Goal: Transaction & Acquisition: Purchase product/service

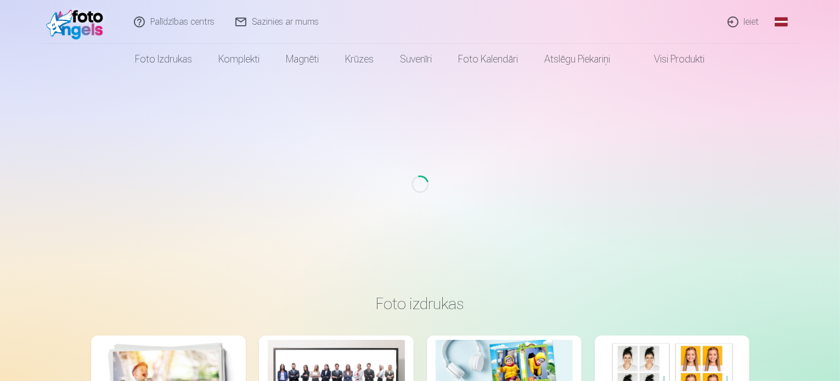
click at [747, 15] on link "Ieiet" at bounding box center [743, 22] width 53 height 44
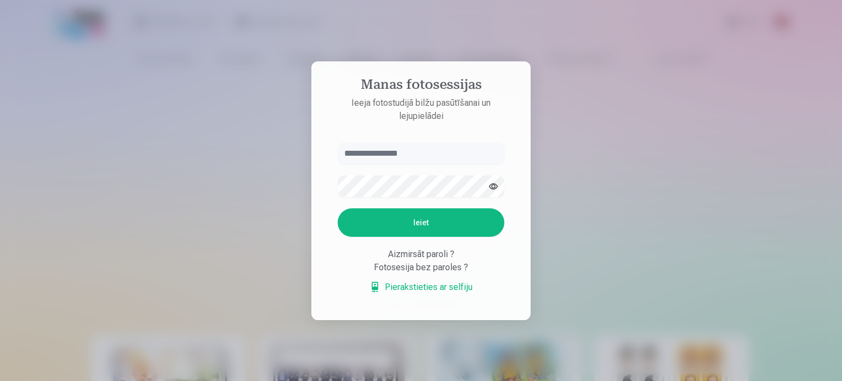
click at [433, 149] on input "text" at bounding box center [421, 154] width 167 height 22
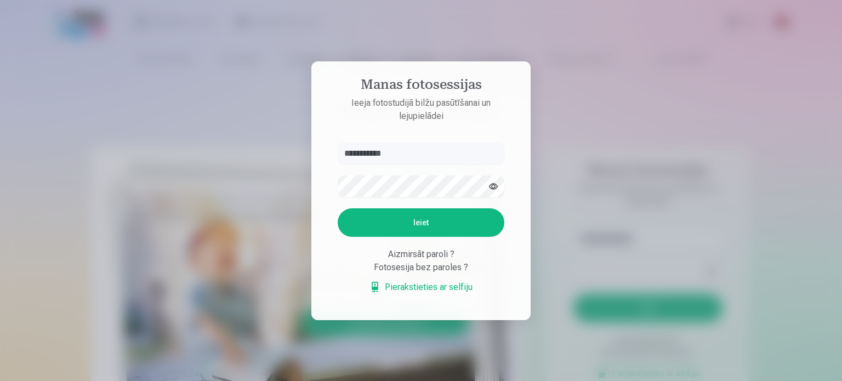
type input "**********"
click at [408, 219] on button "Ieiet" at bounding box center [421, 222] width 167 height 29
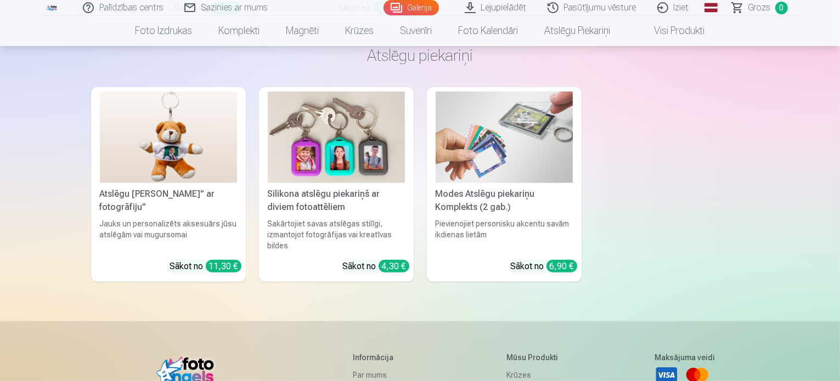
scroll to position [3401, 0]
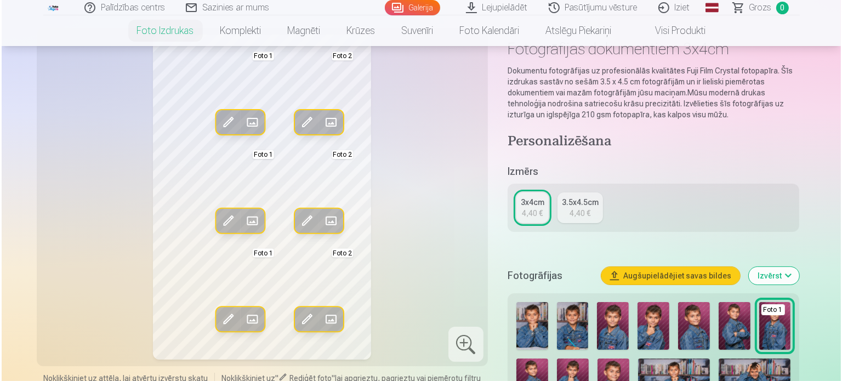
scroll to position [46, 0]
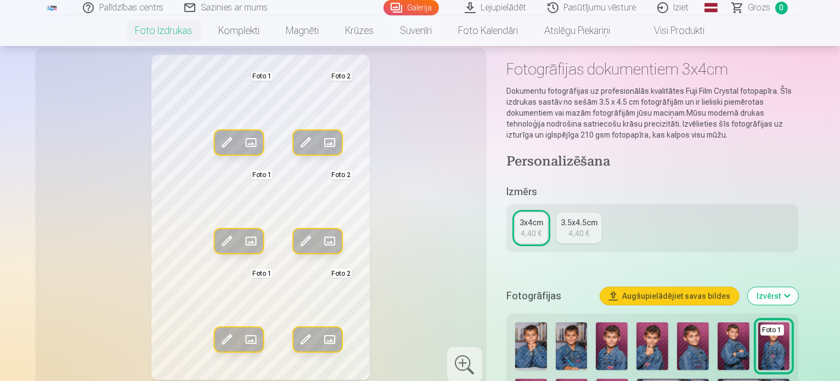
click at [297, 143] on span at bounding box center [306, 143] width 18 height 18
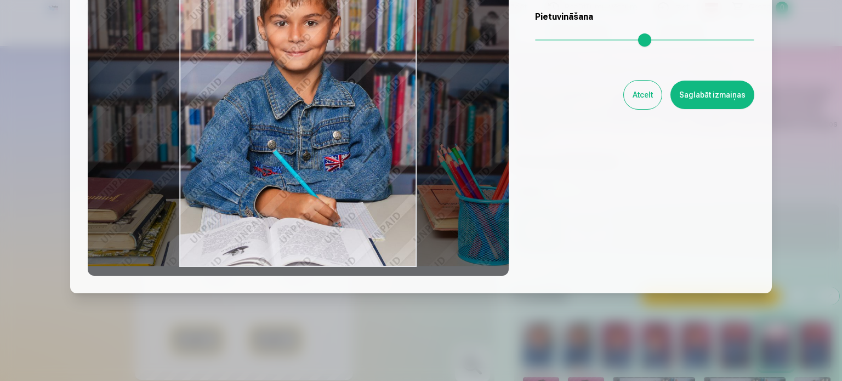
scroll to position [0, 0]
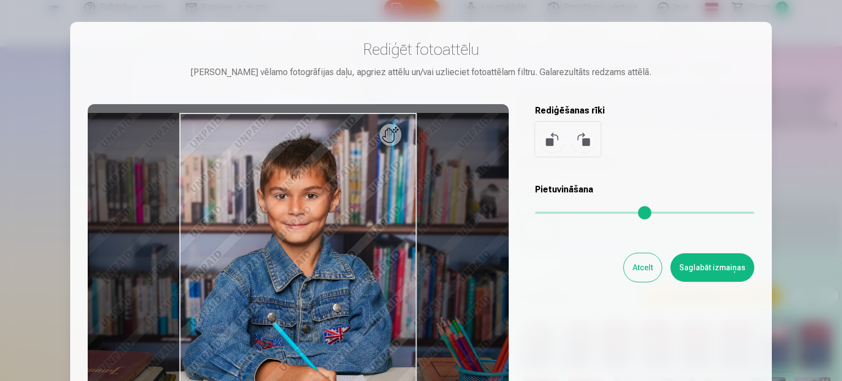
click at [644, 271] on button "Atcelt" at bounding box center [643, 267] width 38 height 29
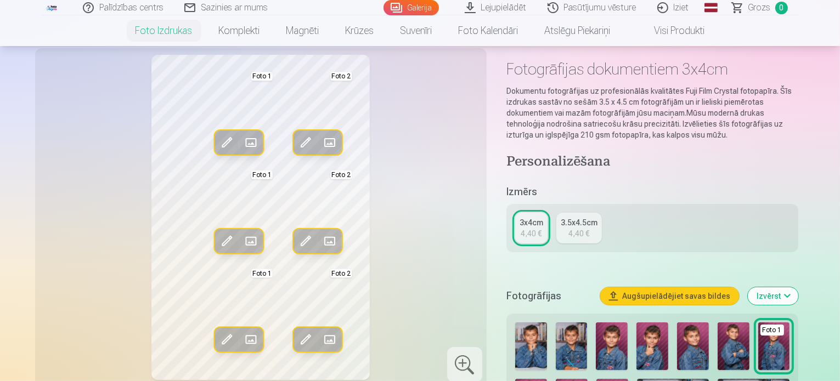
click at [321, 138] on span at bounding box center [330, 143] width 18 height 18
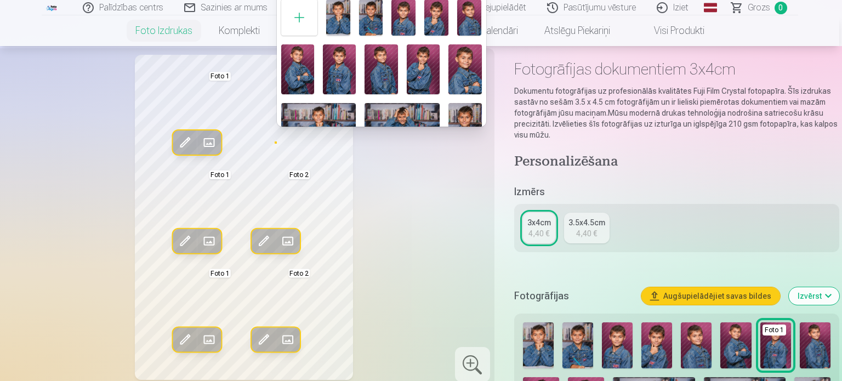
drag, startPoint x: 842, startPoint y: 8, endPoint x: 526, endPoint y: 33, distance: 316.3
click at [839, 0] on html "Palīdzības centrs Sazinies ar mums Galerija Lejupielādēt Pasūtījumu vēsture Izi…" at bounding box center [421, 144] width 842 height 381
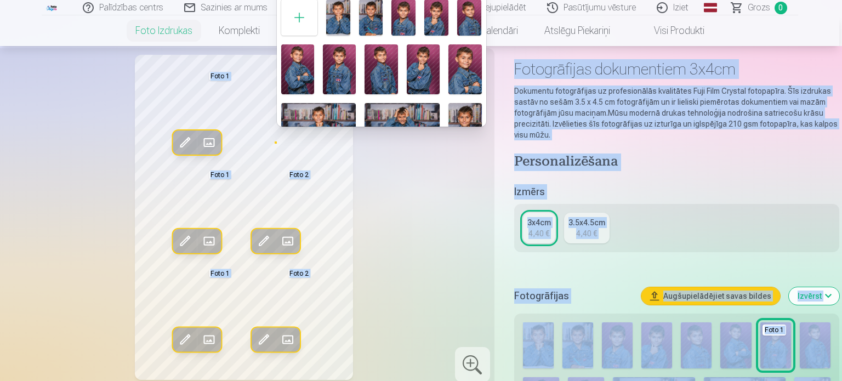
click at [456, 173] on div at bounding box center [421, 190] width 842 height 381
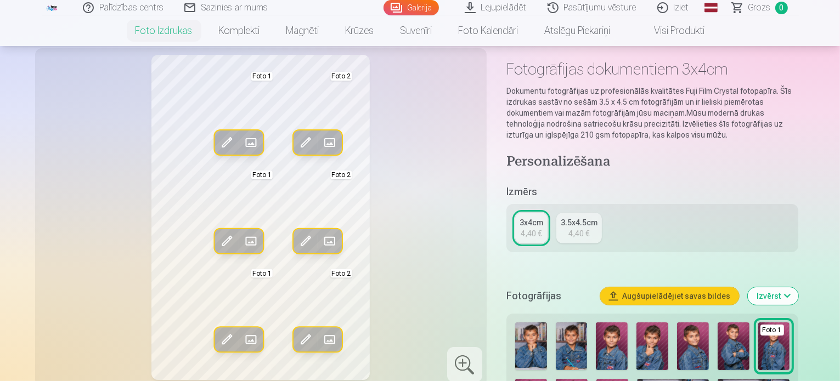
click at [321, 142] on span at bounding box center [330, 143] width 18 height 18
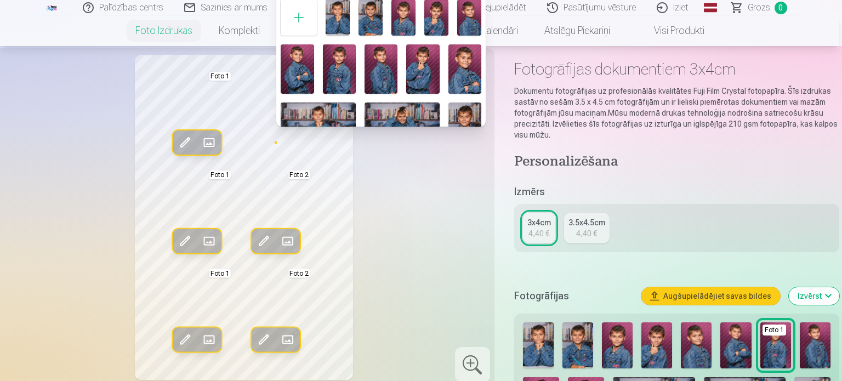
click at [401, 26] on img at bounding box center [404, 17] width 24 height 36
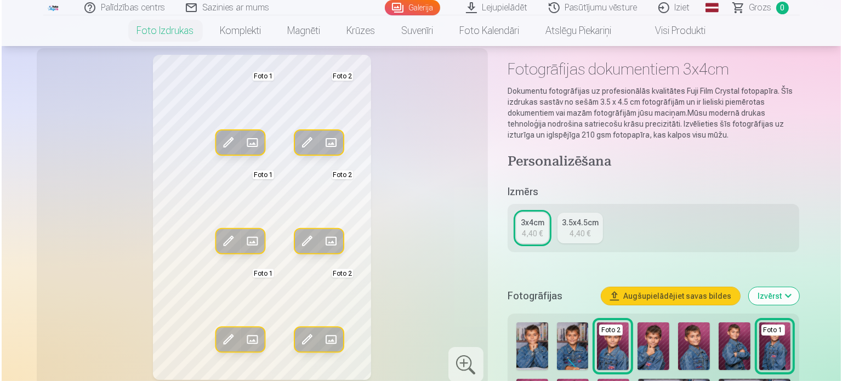
scroll to position [379, 0]
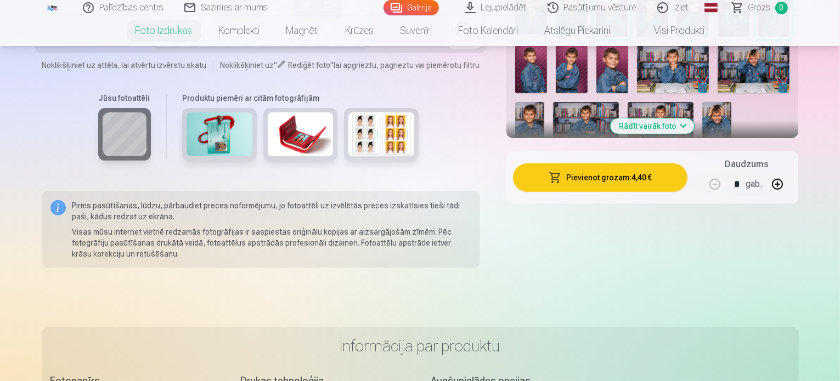
click at [647, 180] on button "Pievienot grozam : 4,40 €" at bounding box center [600, 177] width 175 height 29
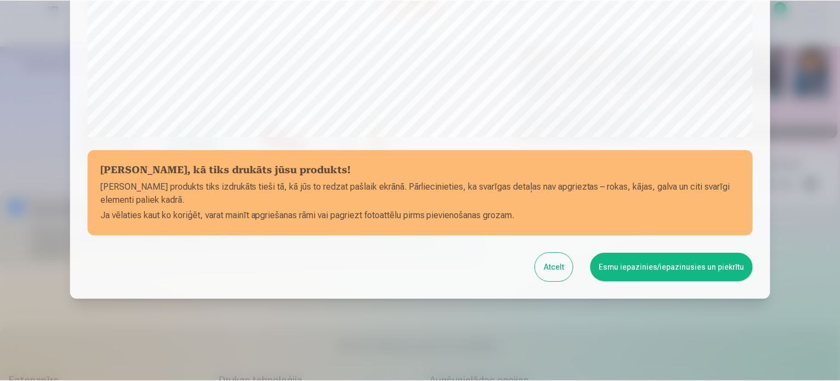
scroll to position [408, 0]
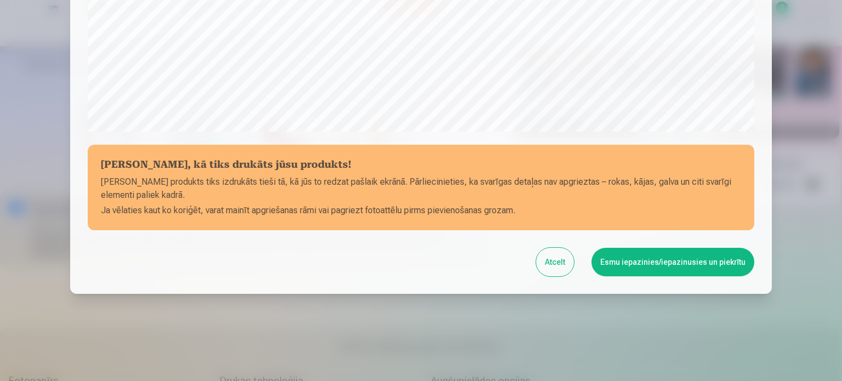
click at [660, 260] on button "Esmu iepazinies/iepazinusies un piekrītu" at bounding box center [673, 262] width 163 height 29
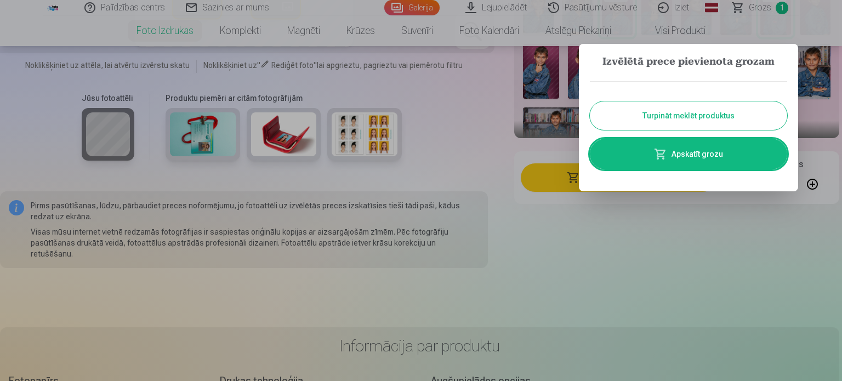
click at [766, 116] on button "Turpināt meklēt produktus" at bounding box center [688, 115] width 197 height 29
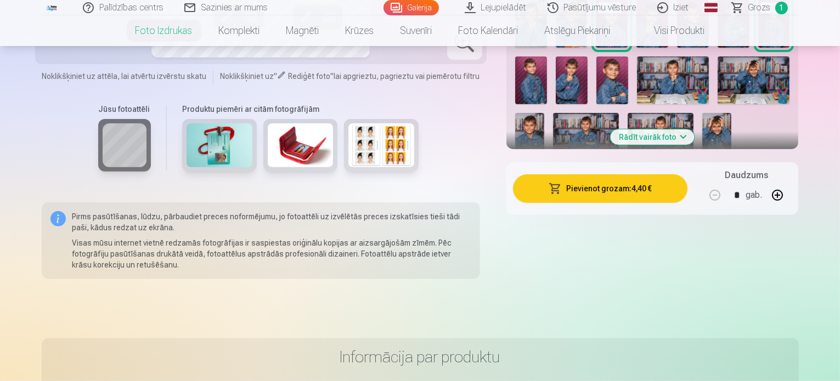
scroll to position [0, 0]
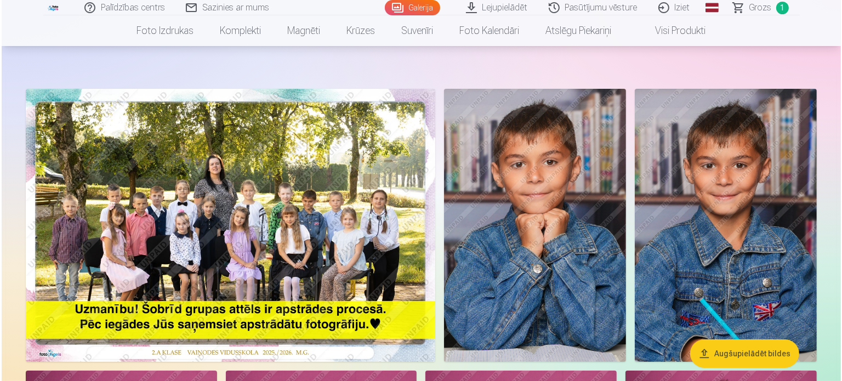
scroll to position [39, 0]
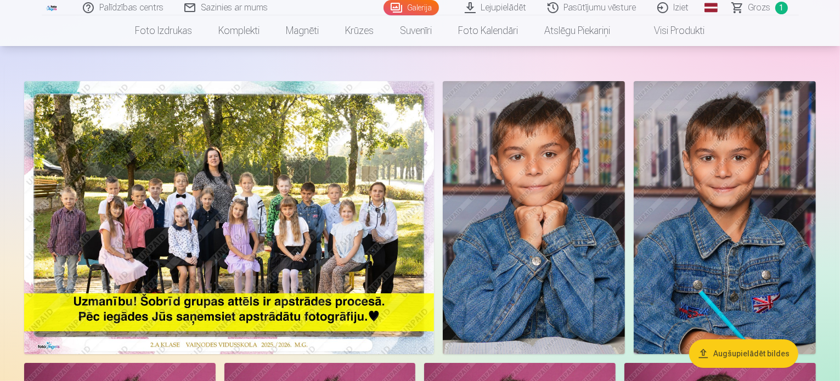
click at [353, 227] on img at bounding box center [229, 217] width 410 height 273
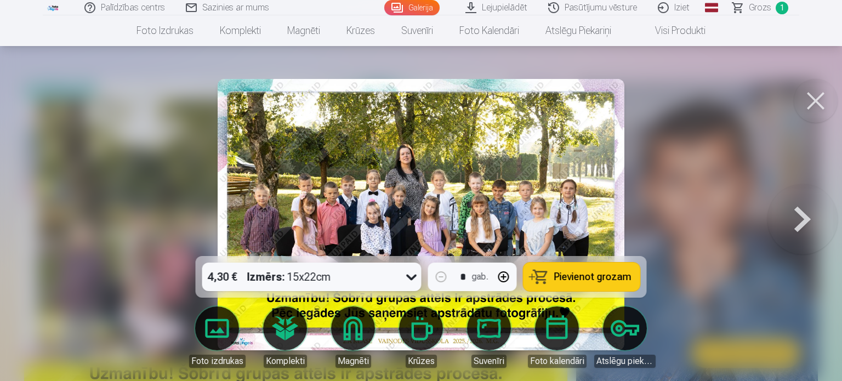
click at [723, 191] on div at bounding box center [421, 190] width 842 height 381
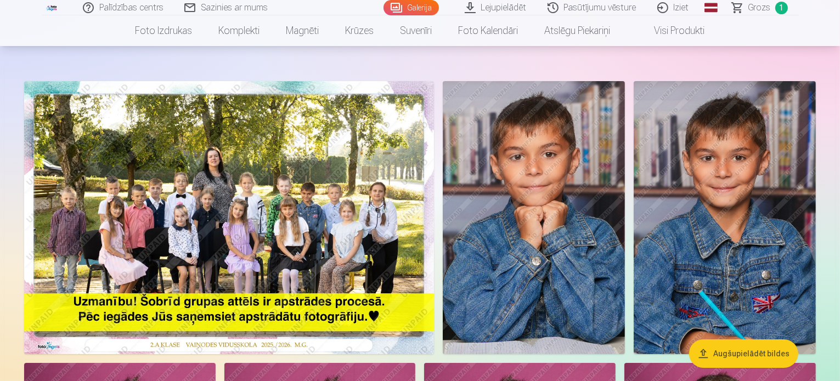
click at [326, 243] on img at bounding box center [229, 217] width 410 height 273
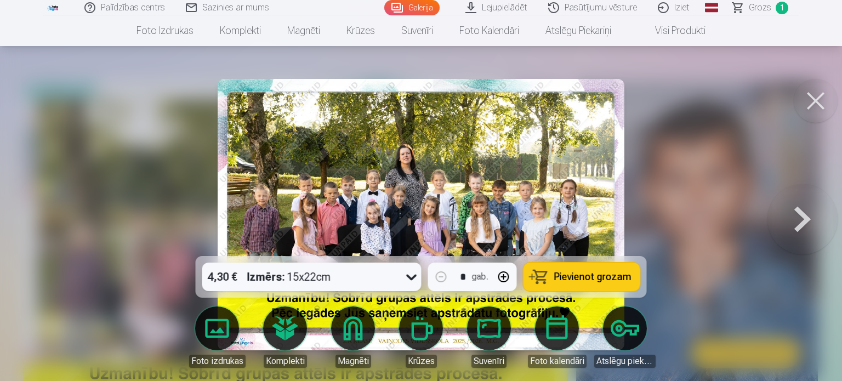
click at [411, 277] on icon at bounding box center [412, 277] width 18 height 18
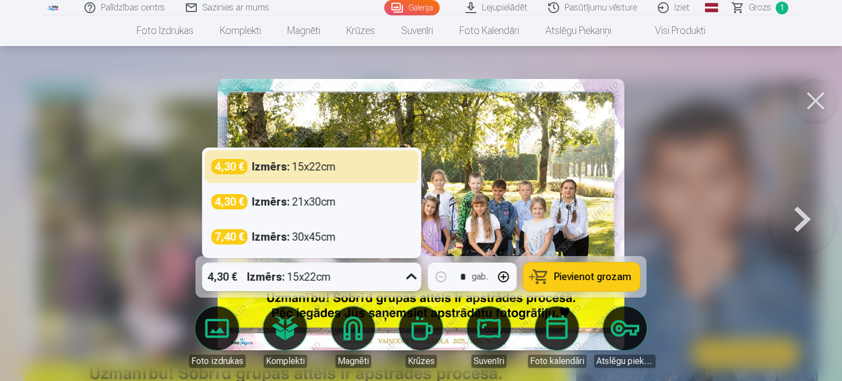
click at [724, 186] on div at bounding box center [421, 190] width 842 height 381
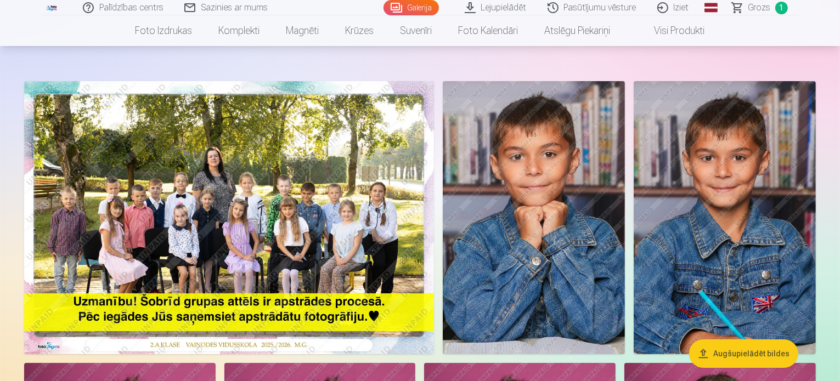
click at [432, 227] on img at bounding box center [229, 217] width 410 height 273
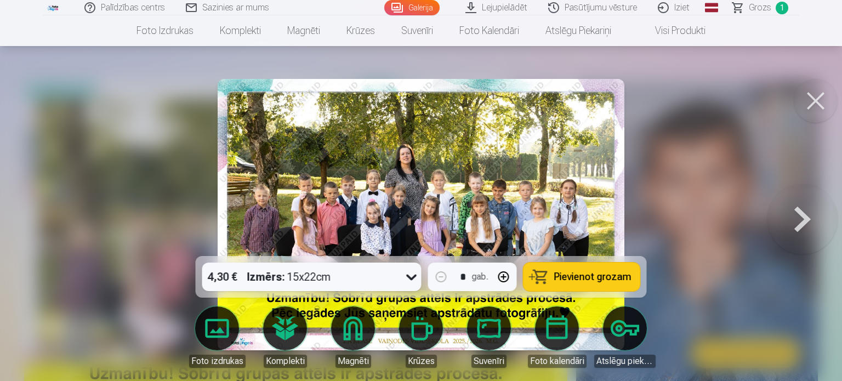
click at [215, 323] on body "Palīdzības centrs Sazinies ar mums Galerija Lejupielādēt Pasūtījumu vēsture Izi…" at bounding box center [421, 151] width 842 height 381
click at [204, 323] on link "Foto izdrukas" at bounding box center [216, 337] width 61 height 61
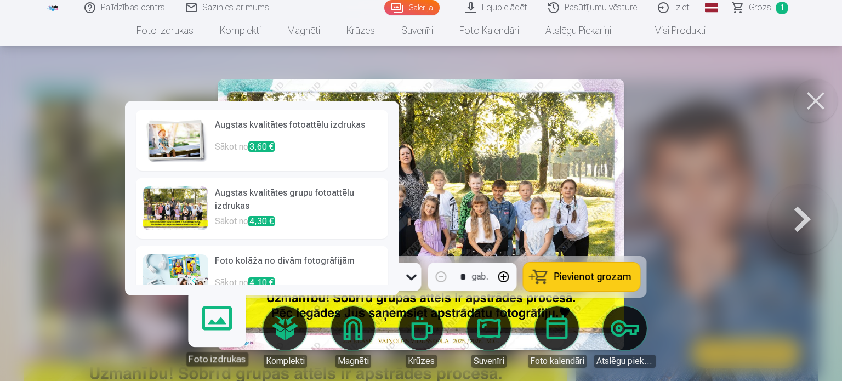
click at [243, 263] on h6 "Foto kolāža no divām fotogrāfijām" at bounding box center [298, 265] width 167 height 22
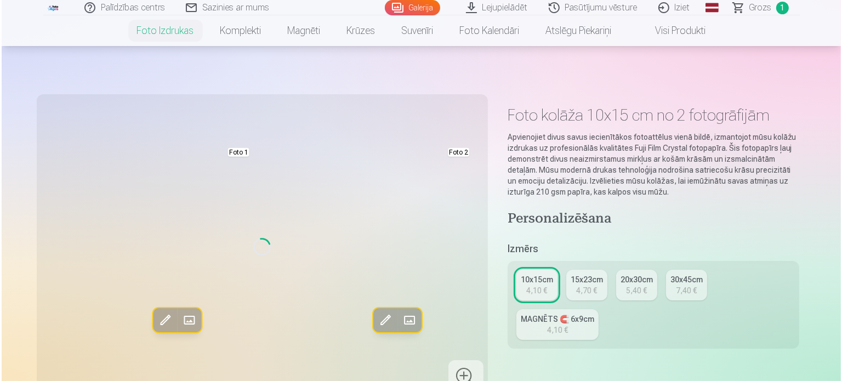
scroll to position [39, 0]
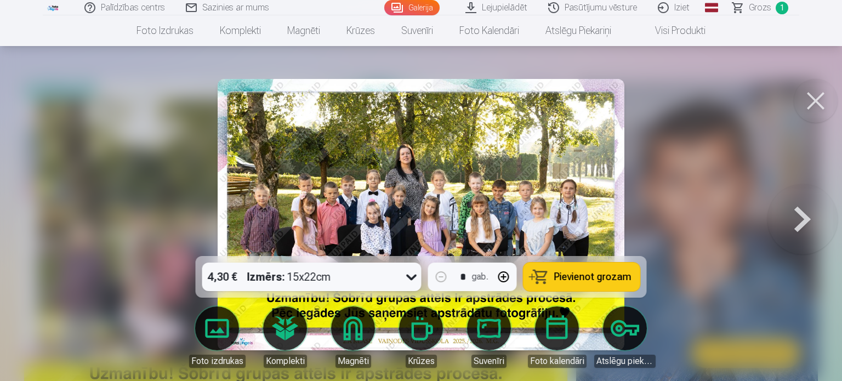
click at [593, 276] on span "Pievienot grozam" at bounding box center [592, 277] width 77 height 10
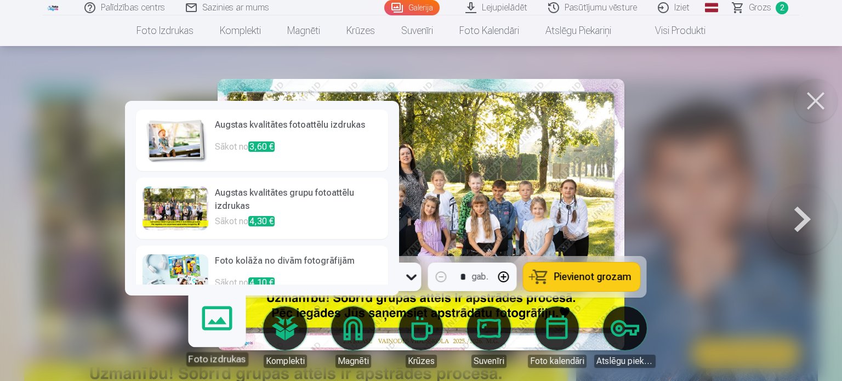
click at [280, 274] on h6 "Foto kolāža no divām fotogrāfijām" at bounding box center [298, 265] width 167 height 22
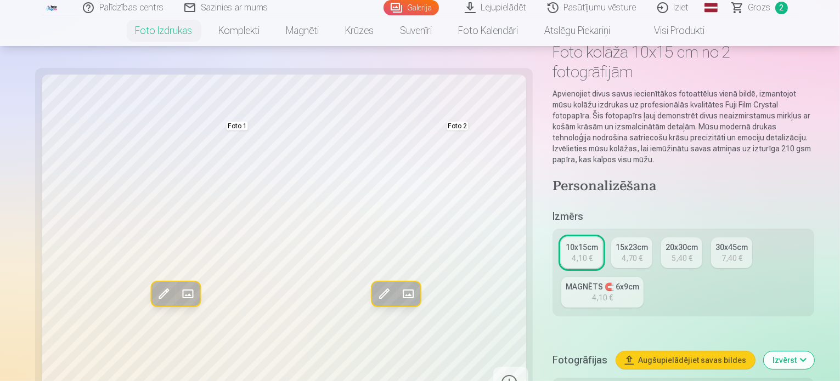
scroll to position [68, 0]
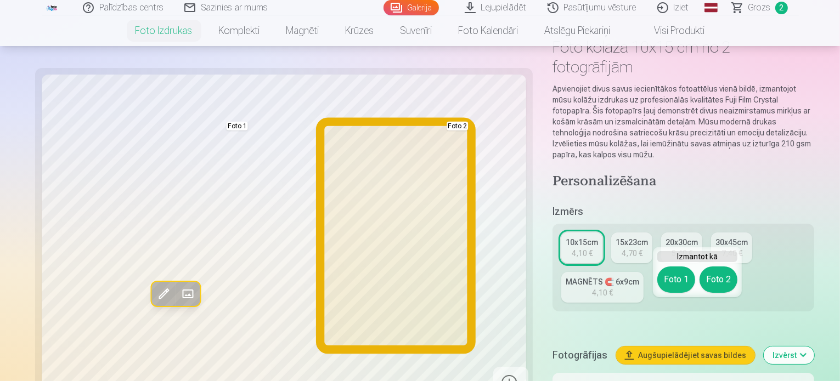
click at [717, 279] on button "Foto 2" at bounding box center [718, 280] width 38 height 26
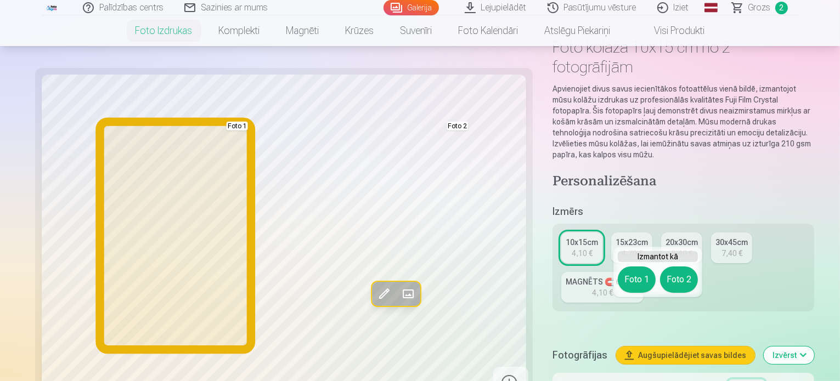
click at [645, 281] on button "Foto 1" at bounding box center [636, 280] width 38 height 26
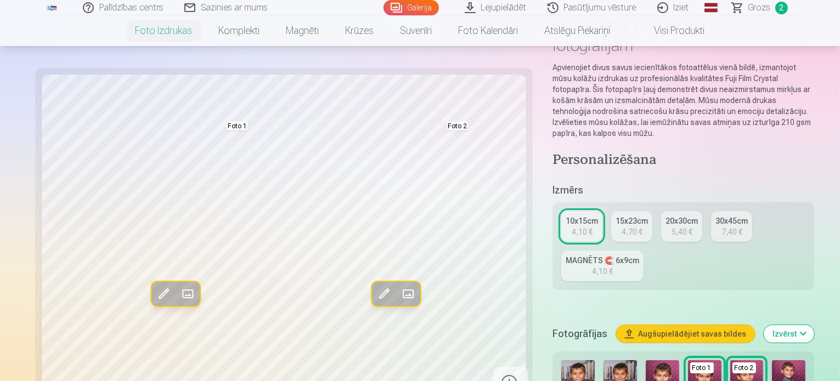
scroll to position [84, 0]
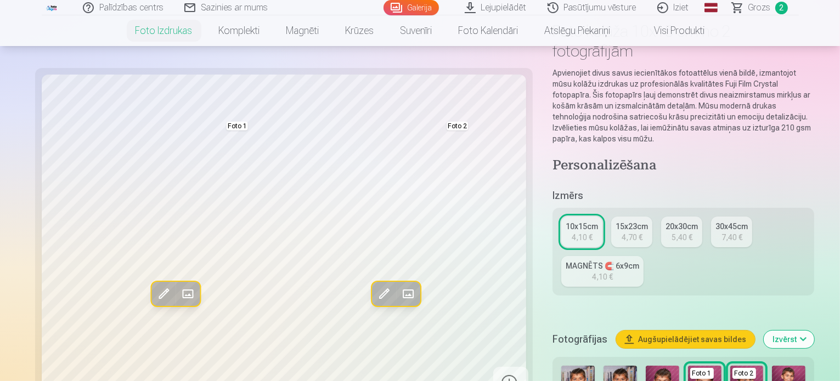
click at [611, 217] on link "15x23cm 4,70 €" at bounding box center [631, 232] width 41 height 31
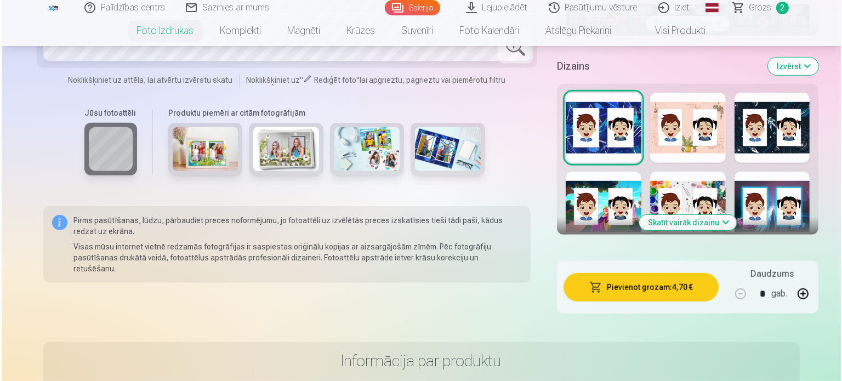
scroll to position [558, 0]
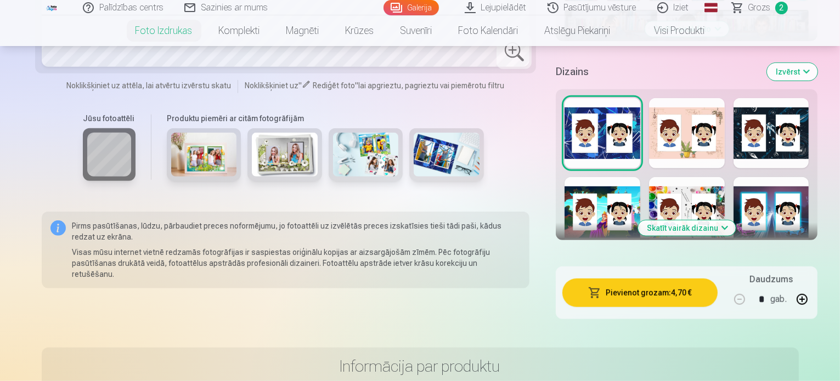
click at [651, 279] on button "Pievienot grozam : 4,70 €" at bounding box center [639, 293] width 155 height 29
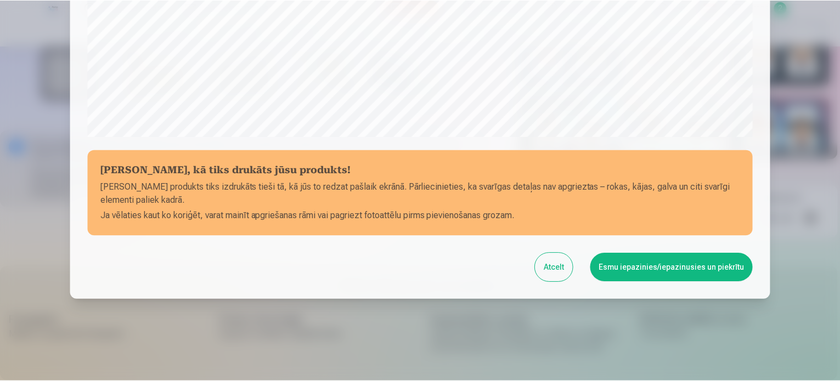
scroll to position [408, 0]
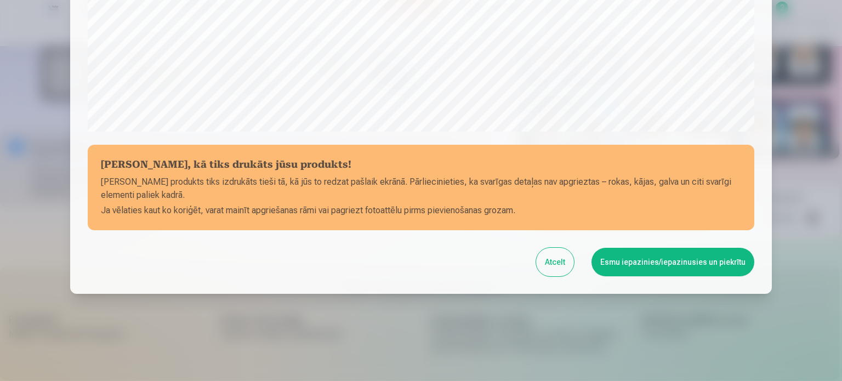
click at [670, 265] on button "Esmu iepazinies/iepazinusies un piekrītu" at bounding box center [673, 262] width 163 height 29
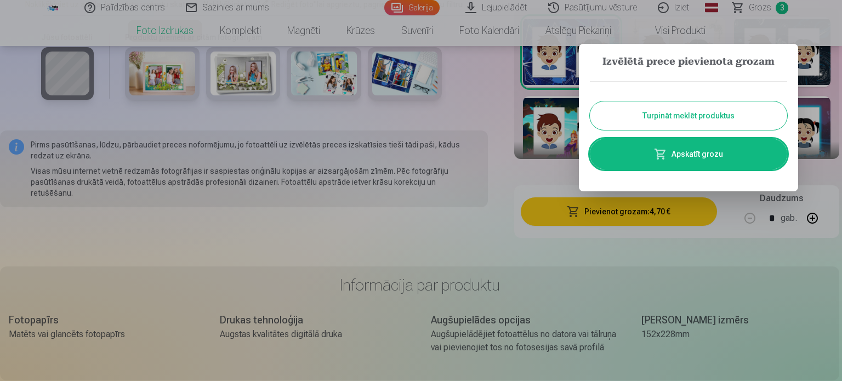
click at [694, 157] on link "Apskatīt grozu" at bounding box center [688, 154] width 197 height 31
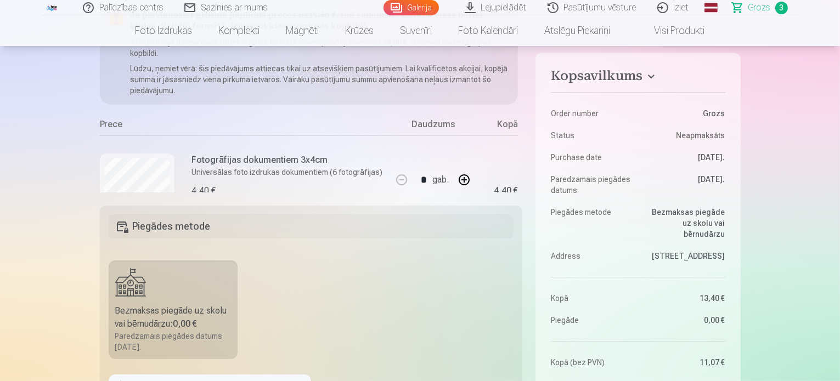
scroll to position [156, 0]
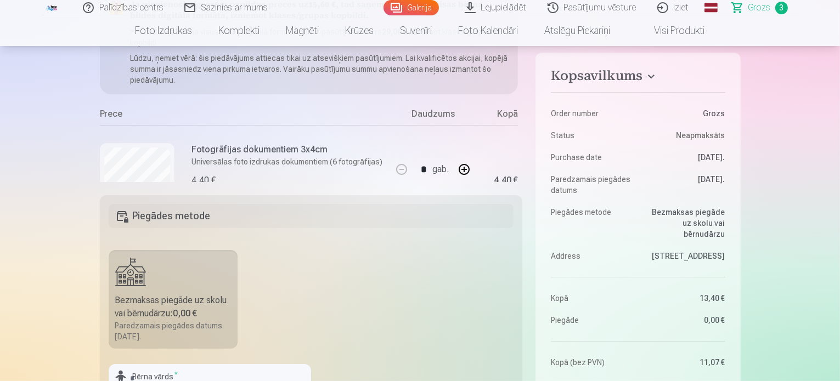
drag, startPoint x: 490, startPoint y: 196, endPoint x: 441, endPoint y: 192, distance: 49.0
click at [486, 208] on fieldset "Piegādes metode Bezmaksas piegāde uz skolu vai bērnudārzu : 0,00 € Paredzamais …" at bounding box center [311, 325] width 423 height 261
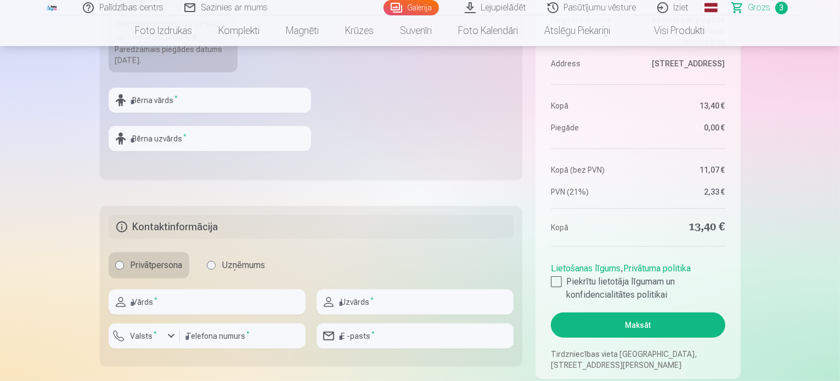
scroll to position [437, 0]
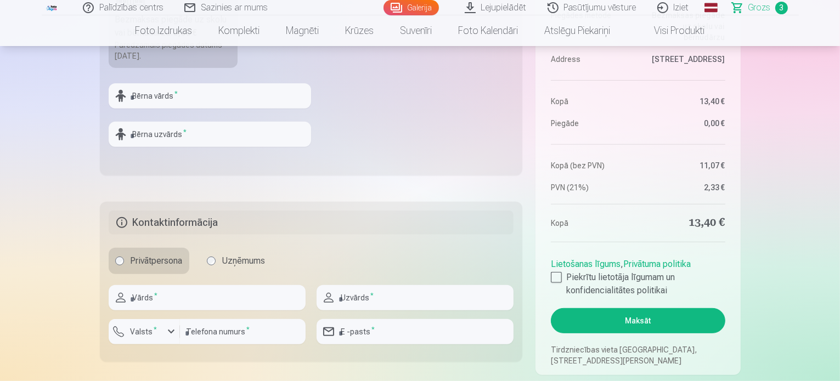
click at [632, 320] on button "Maksāt" at bounding box center [638, 320] width 174 height 25
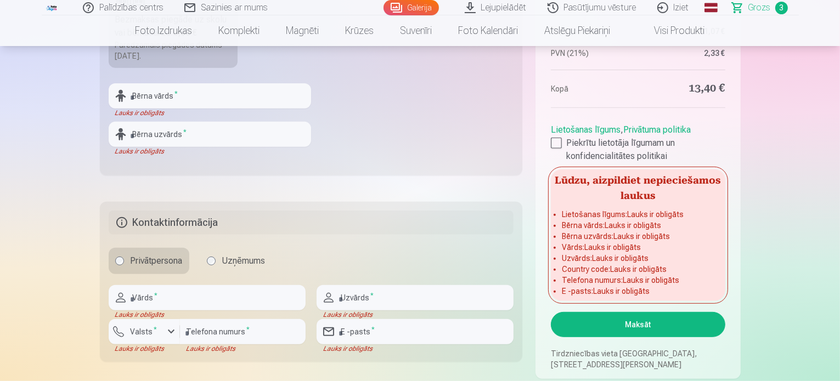
click at [555, 132] on link "Lietošanas līgums" at bounding box center [586, 129] width 70 height 10
click at [562, 145] on label "Piekrītu lietotāja līgumam un konfidencialitātes politikai" at bounding box center [638, 150] width 174 height 26
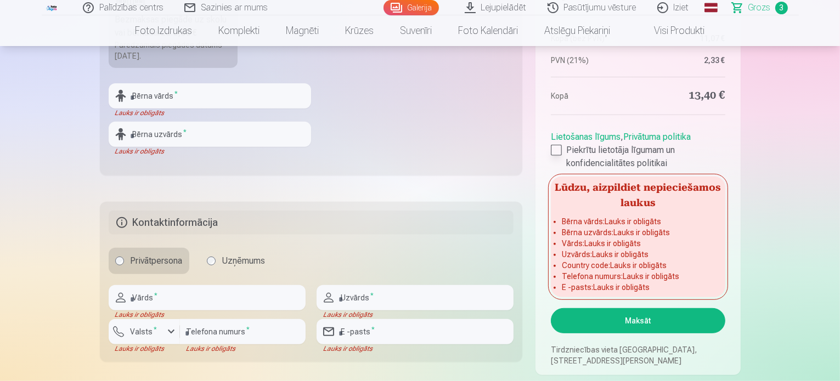
click at [557, 153] on div at bounding box center [556, 150] width 11 height 11
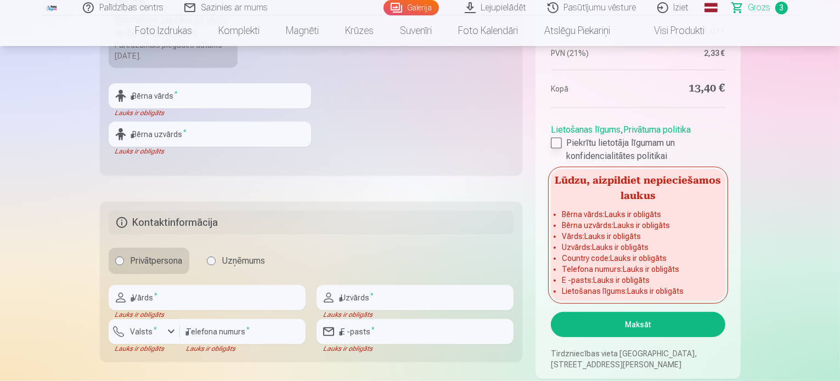
click at [557, 144] on div at bounding box center [556, 143] width 11 height 11
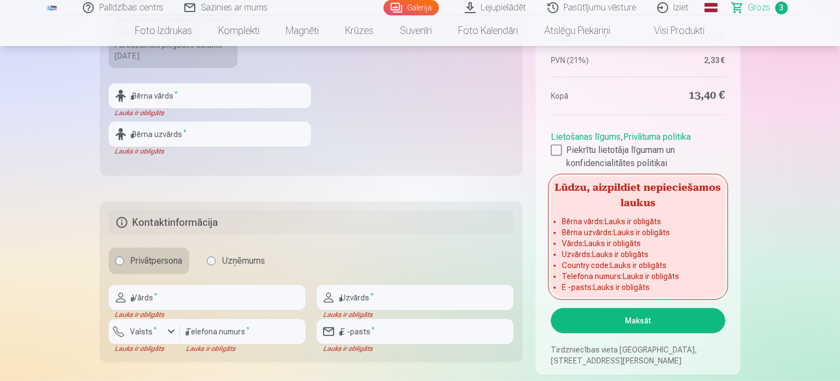
click at [634, 322] on button "Maksāt" at bounding box center [638, 320] width 174 height 25
click at [200, 96] on input "text" at bounding box center [210, 95] width 202 height 25
type input "*"
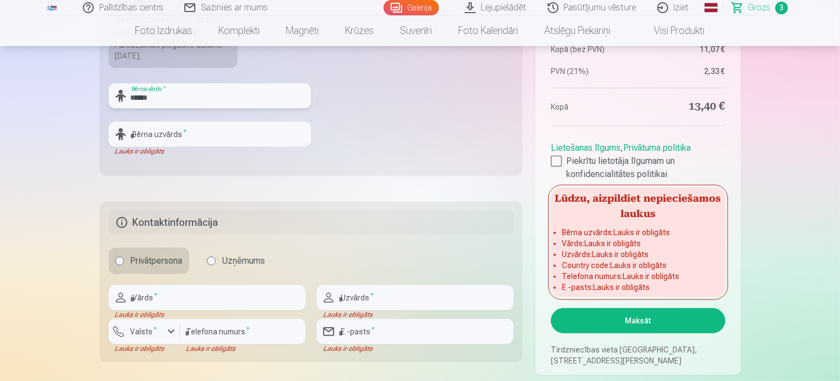
type input "******"
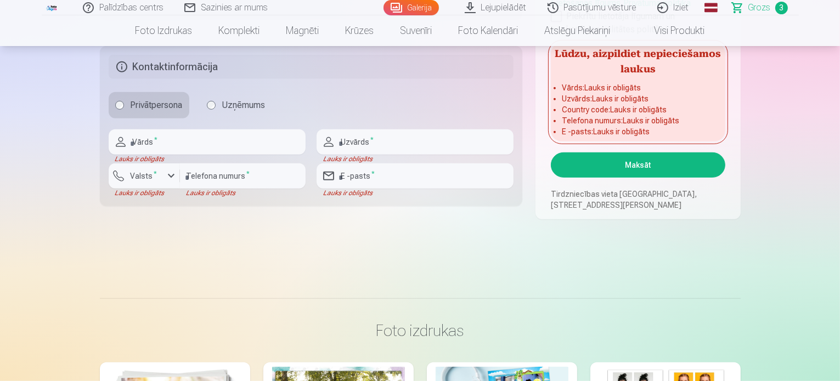
scroll to position [597, 0]
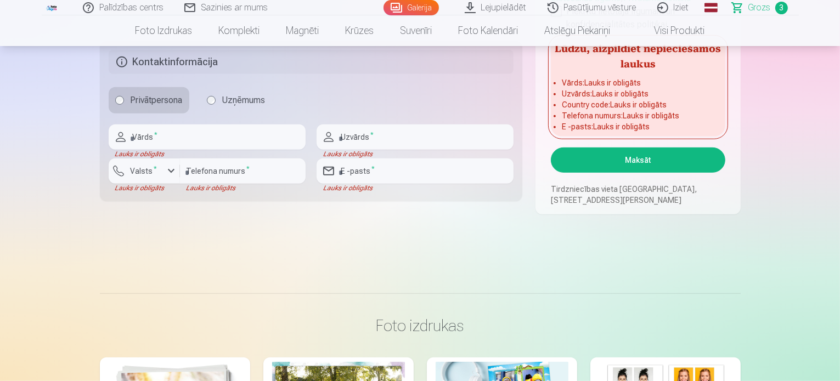
type input "**********"
click at [218, 129] on input "text" at bounding box center [207, 136] width 197 height 25
type input "*****"
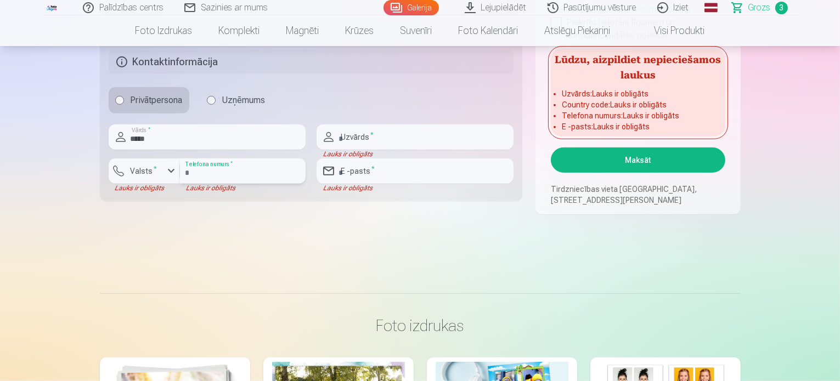
click at [234, 167] on input "number" at bounding box center [243, 170] width 126 height 25
click at [166, 169] on div "button" at bounding box center [171, 171] width 13 height 13
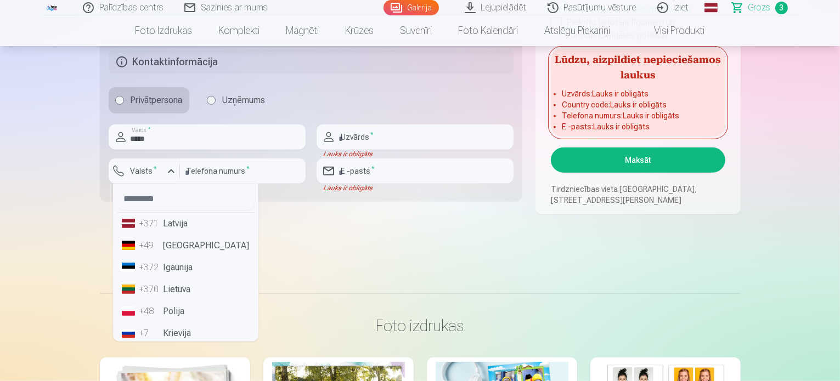
click at [188, 221] on li "+371 Latvija" at bounding box center [185, 224] width 137 height 22
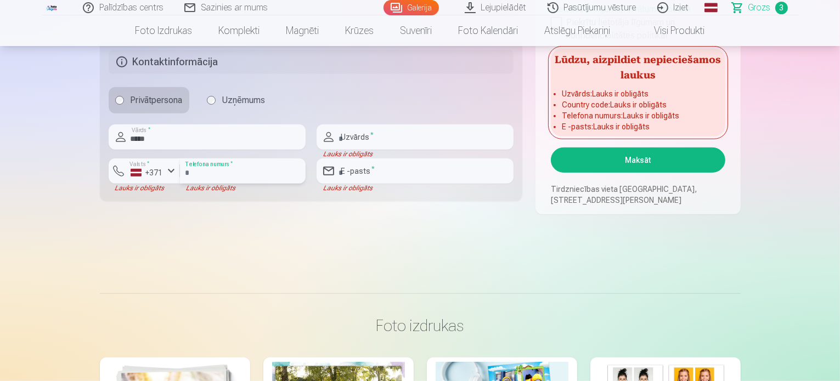
click at [241, 170] on input "number" at bounding box center [243, 170] width 126 height 25
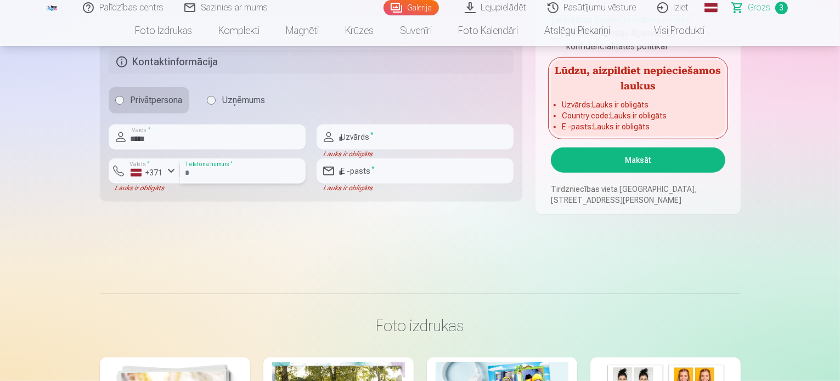
type input "********"
click at [449, 140] on input "text" at bounding box center [414, 136] width 197 height 25
type input "**********"
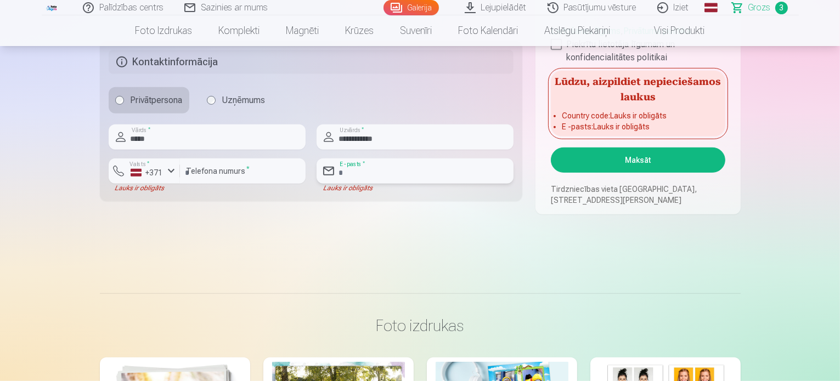
click at [411, 167] on input "email" at bounding box center [414, 170] width 197 height 25
type input "**********"
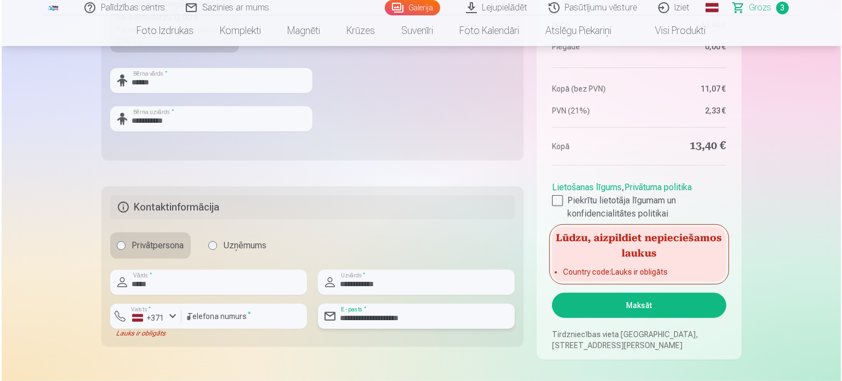
scroll to position [466, 0]
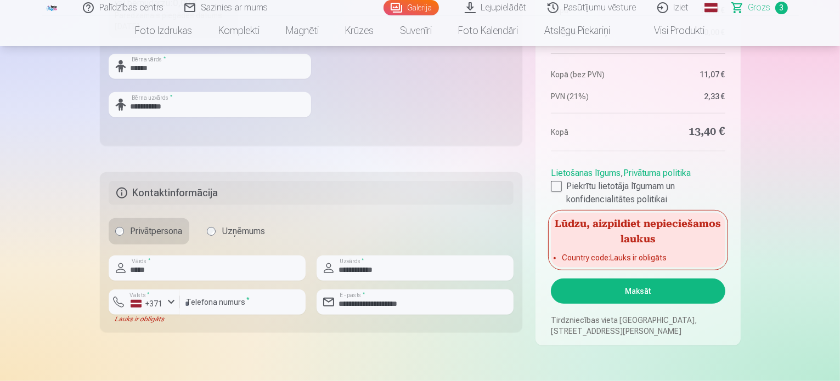
click at [641, 288] on button "Maksāt" at bounding box center [638, 291] width 174 height 25
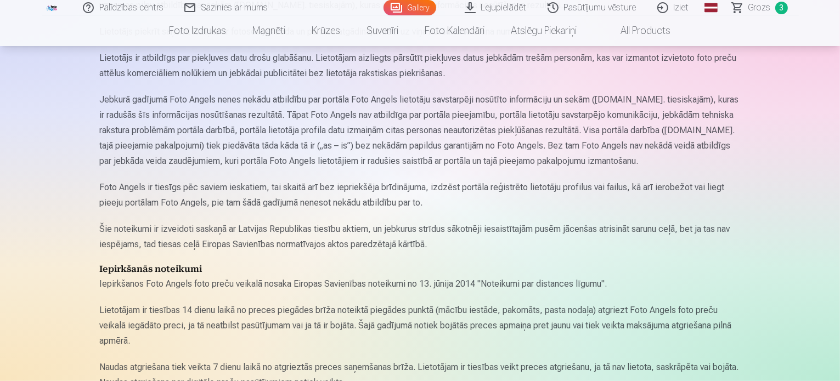
scroll to position [141, 0]
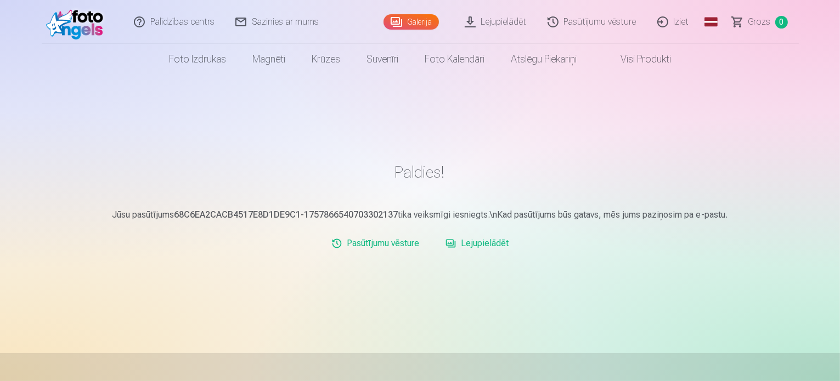
click at [683, 20] on link "Iziet" at bounding box center [673, 22] width 53 height 44
